Goal: Information Seeking & Learning: Learn about a topic

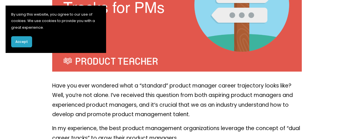
scroll to position [279, 0]
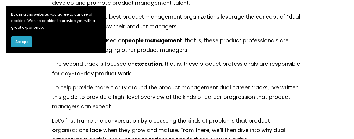
click at [23, 38] on button "Accept" at bounding box center [21, 41] width 21 height 11
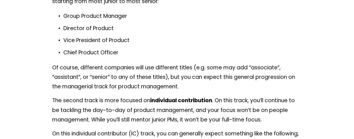
scroll to position [894, 0]
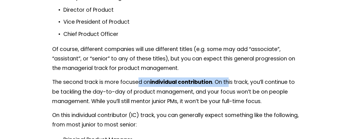
drag, startPoint x: 139, startPoint y: 85, endPoint x: 231, endPoint y: 77, distance: 92.5
click at [231, 77] on div "Have you ever wondered what a “standard” product manager career trajectory look…" at bounding box center [177, 101] width 250 height 1492
click at [201, 86] on strong "individual contribution" at bounding box center [181, 82] width 62 height 8
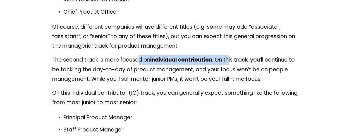
scroll to position [950, 0]
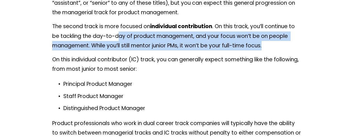
drag, startPoint x: 118, startPoint y: 39, endPoint x: 157, endPoint y: 53, distance: 41.3
click at [259, 48] on p "The second track is more focused on individual contribution . On this track, yo…" at bounding box center [177, 36] width 250 height 29
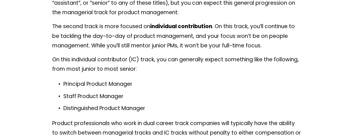
click at [145, 53] on div "Have you ever wondered what a “standard” product manager career trajectory look…" at bounding box center [177, 45] width 250 height 1492
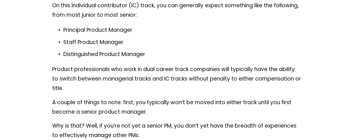
scroll to position [1005, 0]
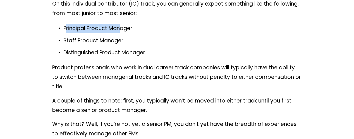
drag, startPoint x: 66, startPoint y: 30, endPoint x: 120, endPoint y: 27, distance: 54.5
click at [120, 27] on p "Principal Product Manager" at bounding box center [182, 28] width 238 height 9
click at [116, 29] on p "Principal Product Manager" at bounding box center [182, 28] width 238 height 9
click at [115, 28] on p "Principal Product Manager" at bounding box center [182, 28] width 238 height 9
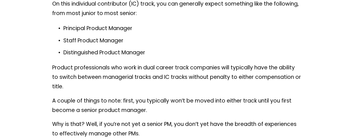
click at [102, 42] on p "Staff Product Manager" at bounding box center [182, 40] width 238 height 9
drag, startPoint x: 79, startPoint y: 59, endPoint x: 136, endPoint y: 56, distance: 57.1
click at [136, 56] on p "Distinguished Product Manager" at bounding box center [182, 52] width 238 height 9
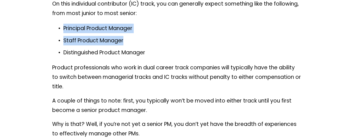
drag, startPoint x: 63, startPoint y: 30, endPoint x: 132, endPoint y: 38, distance: 69.5
click at [132, 38] on ul "Principal Product Manager Staff Product Manager Distinguished Product Manager" at bounding box center [177, 41] width 250 height 34
click at [85, 33] on p "Principal Product Manager" at bounding box center [182, 28] width 238 height 9
drag, startPoint x: 66, startPoint y: 30, endPoint x: 128, endPoint y: 35, distance: 62.2
click at [130, 35] on ul "Principal Product Manager Staff Product Manager Distinguished Product Manager" at bounding box center [177, 41] width 250 height 34
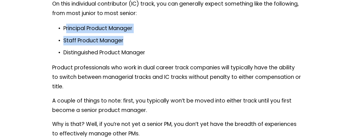
drag, startPoint x: 90, startPoint y: 32, endPoint x: 94, endPoint y: 34, distance: 4.6
click at [90, 32] on p "Principal Product Manager" at bounding box center [182, 28] width 238 height 9
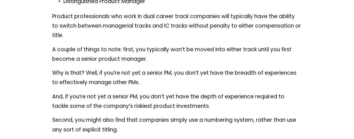
scroll to position [1061, 0]
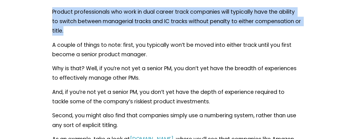
drag, startPoint x: 47, startPoint y: 14, endPoint x: 68, endPoint y: 30, distance: 26.3
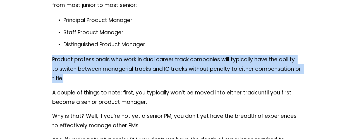
scroll to position [1005, 0]
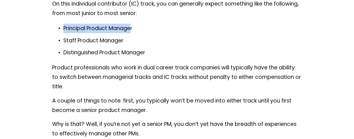
drag, startPoint x: 64, startPoint y: 31, endPoint x: 130, endPoint y: 30, distance: 66.2
click at [130, 30] on p "Principal Product Manager" at bounding box center [182, 28] width 238 height 9
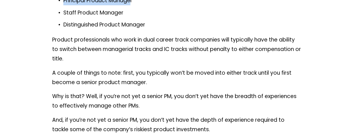
scroll to position [1061, 0]
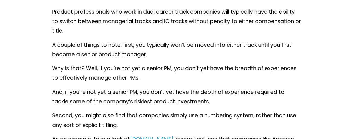
click at [56, 46] on p "A couple of things to note: first, you typically won’t be moved into either tra…" at bounding box center [177, 49] width 250 height 19
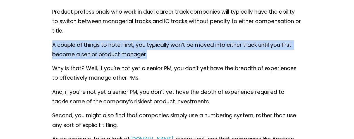
drag, startPoint x: 150, startPoint y: 53, endPoint x: 53, endPoint y: 47, distance: 97.4
click at [53, 47] on p "A couple of things to note: first, you typically won’t be moved into either tra…" at bounding box center [177, 49] width 250 height 19
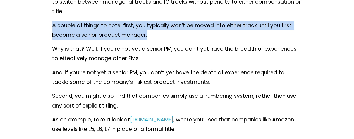
scroll to position [1089, 0]
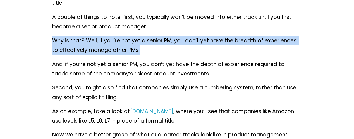
drag, startPoint x: 49, startPoint y: 42, endPoint x: 143, endPoint y: 51, distance: 94.8
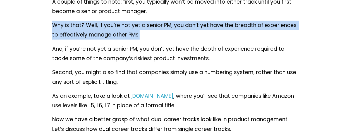
scroll to position [1117, 0]
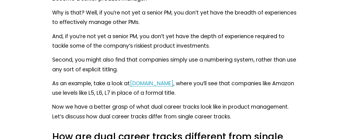
click at [205, 51] on p "And, if you’re not yet a senior PM, you don’t yet have the depth of experience …" at bounding box center [177, 41] width 250 height 19
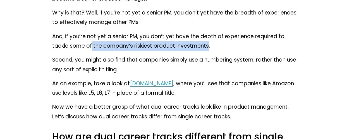
drag, startPoint x: 208, startPoint y: 48, endPoint x: 91, endPoint y: 44, distance: 117.1
click at [91, 44] on p "And, if you’re not yet a senior PM, you don’t yet have the depth of experience …" at bounding box center [177, 41] width 250 height 19
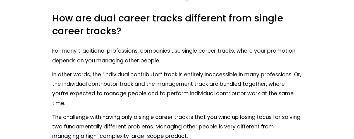
scroll to position [1257, 0]
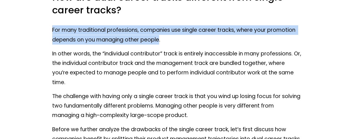
drag, startPoint x: 159, startPoint y: 44, endPoint x: 47, endPoint y: 37, distance: 112.0
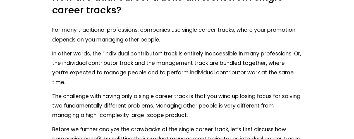
click at [77, 63] on p "In other words, the “individual contributor” track is entirely inaccessible in …" at bounding box center [177, 68] width 250 height 38
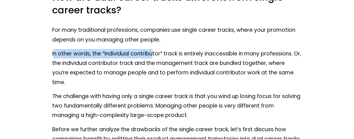
drag, startPoint x: 54, startPoint y: 55, endPoint x: 143, endPoint y: 64, distance: 89.9
click at [152, 60] on p "In other words, the “individual contributor” track is entirely inaccessible in …" at bounding box center [177, 68] width 250 height 38
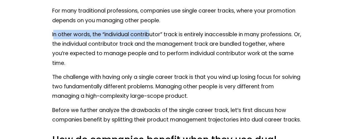
scroll to position [1285, 0]
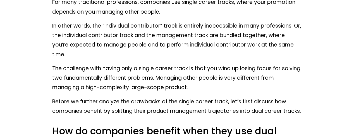
click at [75, 46] on p "In other words, the “individual contributor” track is entirely inaccessible in …" at bounding box center [177, 40] width 250 height 38
drag, startPoint x: 67, startPoint y: 40, endPoint x: 104, endPoint y: 39, distance: 37.2
click at [104, 39] on p "In other words, the “individual contributor” track is entirely inaccessible in …" at bounding box center [177, 40] width 250 height 38
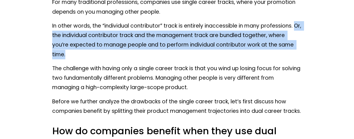
drag, startPoint x: 52, startPoint y: 38, endPoint x: 261, endPoint y: 56, distance: 210.0
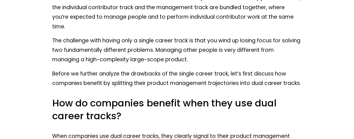
click at [70, 43] on p "The challenge with having only a single career track is that you wind up losing…" at bounding box center [177, 50] width 250 height 29
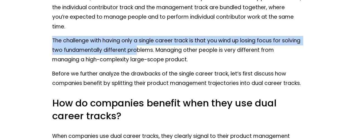
drag, startPoint x: 52, startPoint y: 45, endPoint x: 156, endPoint y: 54, distance: 104.8
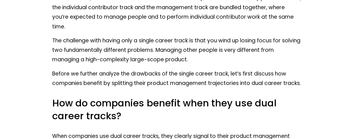
click at [163, 58] on p "The challenge with having only a single career track is that you wind up losing…" at bounding box center [177, 50] width 250 height 29
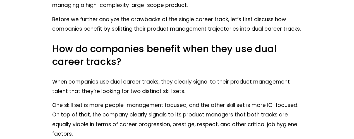
scroll to position [1424, 0]
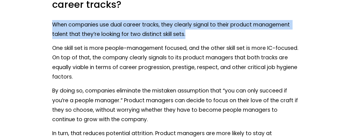
drag, startPoint x: 47, startPoint y: 26, endPoint x: 211, endPoint y: 35, distance: 164.2
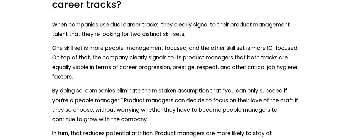
click at [60, 52] on p "One skill set is more people-management focused, and the other skill set is mor…" at bounding box center [177, 63] width 250 height 38
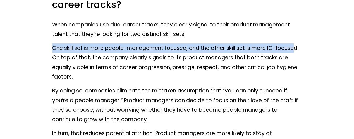
drag, startPoint x: 50, startPoint y: 54, endPoint x: 296, endPoint y: 49, distance: 246.6
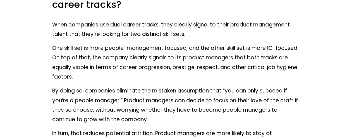
click at [93, 64] on p "One skill set is more people-management focused, and the other skill set is mor…" at bounding box center [177, 63] width 250 height 38
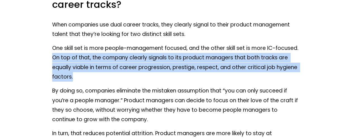
drag, startPoint x: 50, startPoint y: 60, endPoint x: 200, endPoint y: 77, distance: 150.7
click at [145, 75] on p "One skill set is more people-management focused, and the other skill set is mor…" at bounding box center [177, 63] width 250 height 38
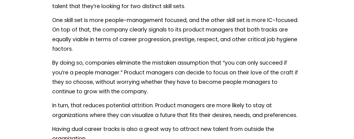
click at [145, 72] on p "By doing so, companies eliminate the mistaken assumption that “you can only suc…" at bounding box center [177, 77] width 250 height 38
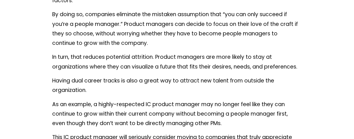
scroll to position [1508, 0]
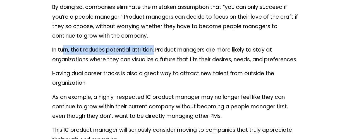
drag, startPoint x: 72, startPoint y: 53, endPoint x: 154, endPoint y: 53, distance: 82.4
click at [154, 53] on p "In turn, that reduces potential attrition. Product managers are more likely to …" at bounding box center [177, 54] width 250 height 19
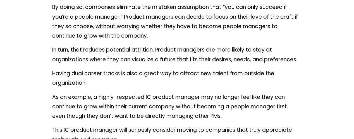
click at [180, 53] on p "In turn, that reduces potential attrition. Product managers are more likely to …" at bounding box center [177, 54] width 250 height 19
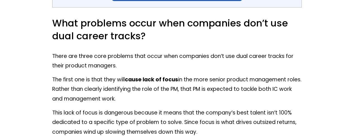
scroll to position [1815, 0]
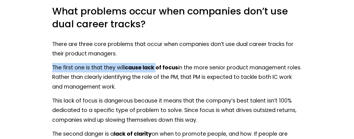
drag, startPoint x: 52, startPoint y: 70, endPoint x: 159, endPoint y: 72, distance: 106.7
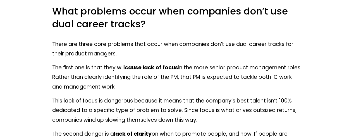
drag, startPoint x: 156, startPoint y: 83, endPoint x: 142, endPoint y: 78, distance: 14.8
click at [156, 83] on p "The first one is that they will cause lack of focus in the more senior product …" at bounding box center [177, 77] width 250 height 29
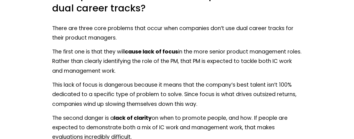
scroll to position [1843, 0]
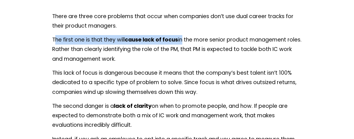
drag, startPoint x: 55, startPoint y: 42, endPoint x: 180, endPoint y: 38, distance: 125.2
click at [182, 42] on p "The first one is that they will cause lack of focus in the more senior product …" at bounding box center [177, 49] width 250 height 29
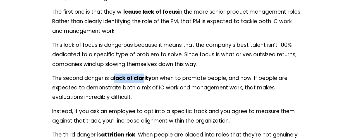
drag, startPoint x: 119, startPoint y: 75, endPoint x: 146, endPoint y: 80, distance: 27.7
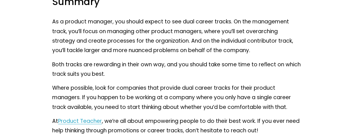
scroll to position [2597, 0]
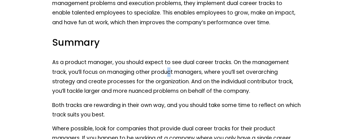
click at [170, 58] on p "As a product manager, you should expect to see dual career tracks. On the manag…" at bounding box center [177, 77] width 250 height 38
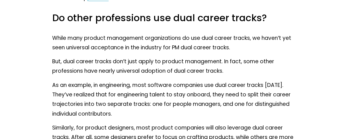
scroll to position [2234, 0]
